Goal: Transaction & Acquisition: Purchase product/service

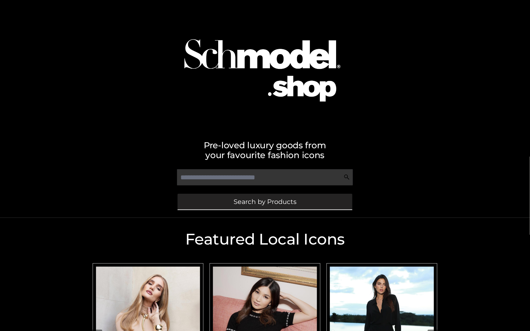
click at [252, 208] on link "Search by Products" at bounding box center [264, 202] width 175 height 16
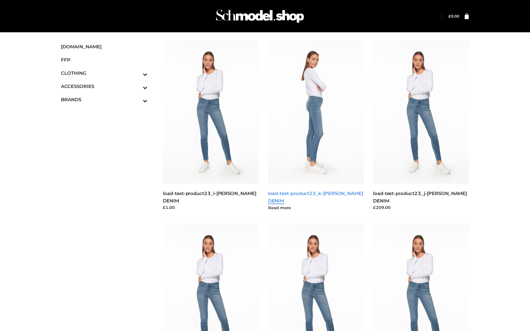
click at [303, 192] on link "load-test-product23_k-PARKER SMITH DENIM" at bounding box center [315, 196] width 95 height 13
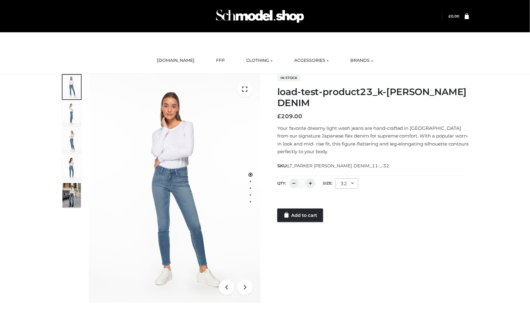
drag, startPoint x: 449, startPoint y: 87, endPoint x: 445, endPoint y: 89, distance: 3.9
click at [448, 87] on div "In stock load-test-product23_k-PARKER SMITH DENIM £ 209.00 Your favorite dreamy…" at bounding box center [373, 148] width 192 height 148
click at [491, 78] on div "load-test-product23_k-PARKER SMITH DENIM BOTTOMS , BOWERY , CLOTHING , PARKERSM…" at bounding box center [265, 196] width 530 height 244
drag, startPoint x: 511, startPoint y: 112, endPoint x: 488, endPoint y: 112, distance: 23.1
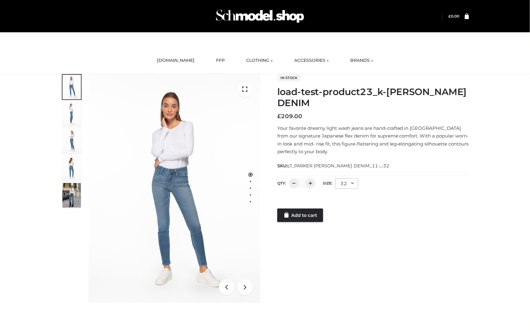
click at [509, 112] on div "load-test-product23_k-PARKER SMITH DENIM BOTTOMS , BOWERY , CLOTHING , PARKERSM…" at bounding box center [265, 196] width 530 height 244
click at [298, 214] on link "Add to cart" at bounding box center [300, 216] width 46 height 14
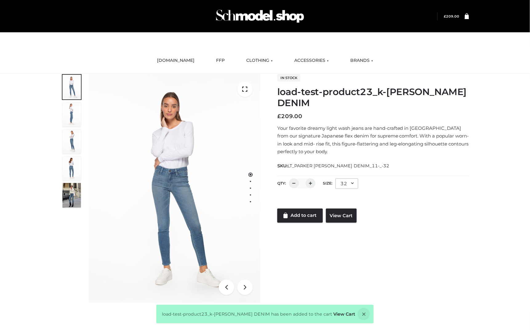
click at [463, 18] on link at bounding box center [464, 16] width 10 height 6
click at [465, 18] on icon at bounding box center [466, 16] width 4 height 6
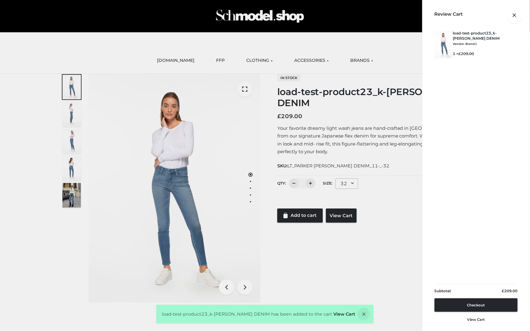
drag, startPoint x: 301, startPoint y: 75, endPoint x: 281, endPoint y: 107, distance: 38.1
click at [469, 16] on div at bounding box center [469, 16] width 0 height 0
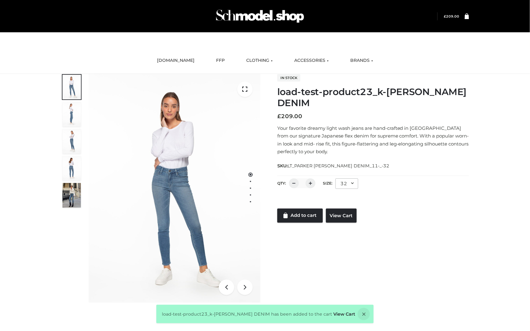
click at [421, 177] on div "QTY: * Size: **** ** ** ** ** ** ** ** ** ** 32 Size 24 25 26 27 28 29 30 31 32" at bounding box center [373, 184] width 192 height 17
click at [189, 119] on img at bounding box center [175, 188] width 172 height 229
click at [194, 116] on img at bounding box center [175, 188] width 172 height 229
